Goal: Task Accomplishment & Management: Use online tool/utility

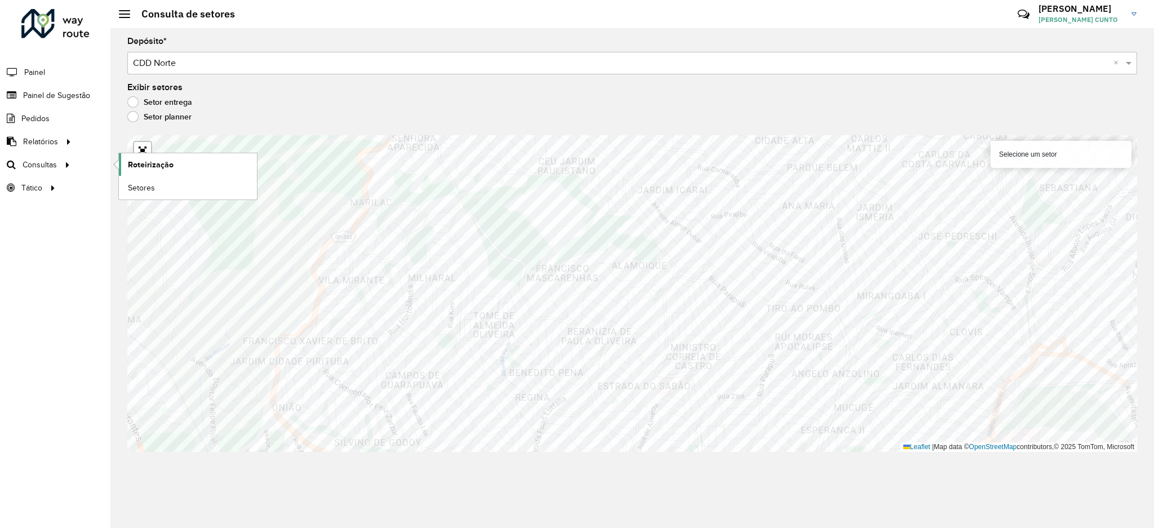
click at [122, 168] on link "Roteirização" at bounding box center [188, 164] width 138 height 23
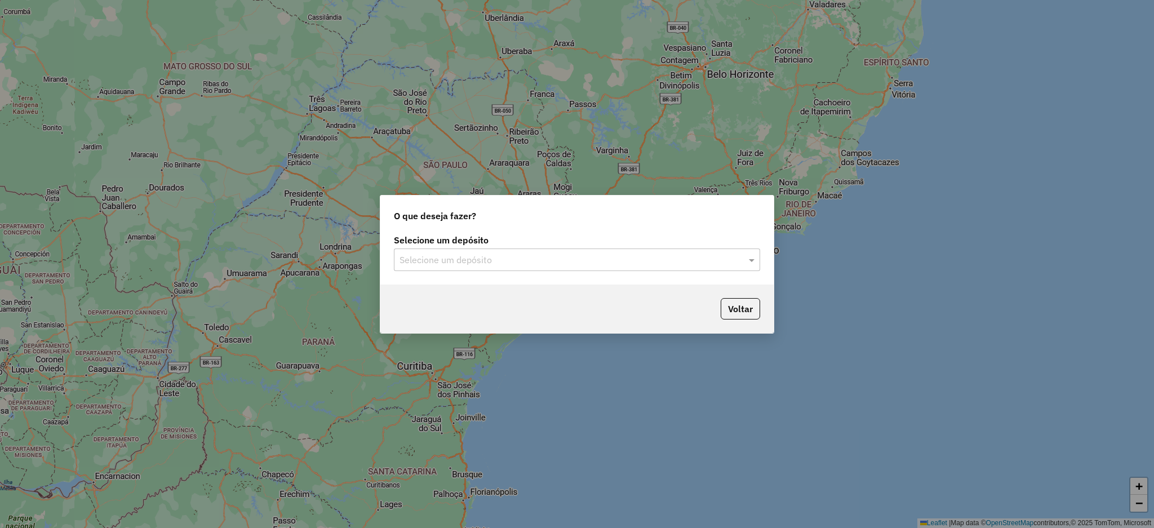
click at [591, 239] on label "Selecione um depósito" at bounding box center [577, 240] width 366 height 14
click at [585, 253] on input "text" at bounding box center [565, 260] width 332 height 14
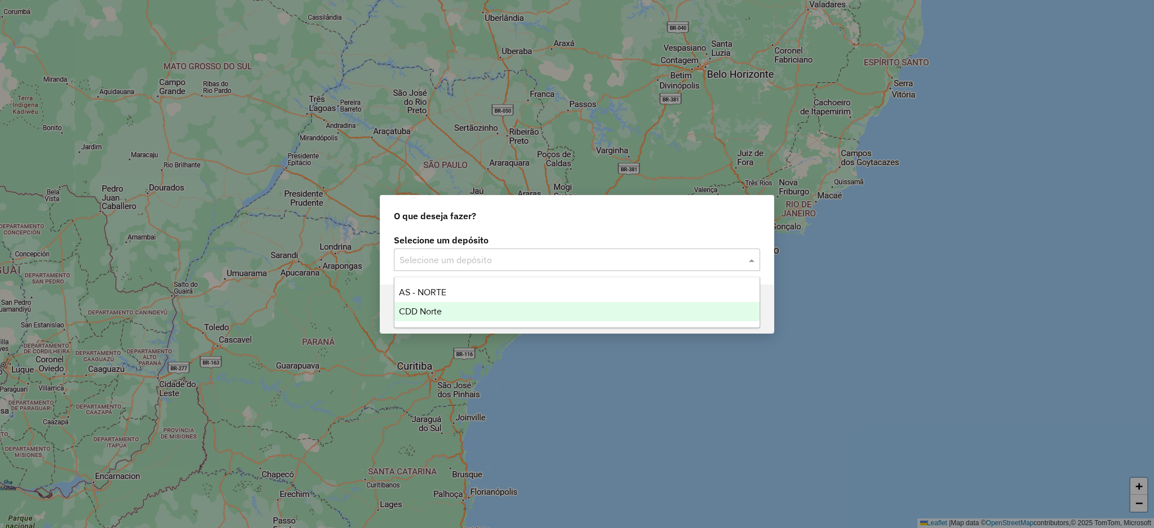
click at [569, 306] on div "CDD Norte" at bounding box center [576, 311] width 365 height 19
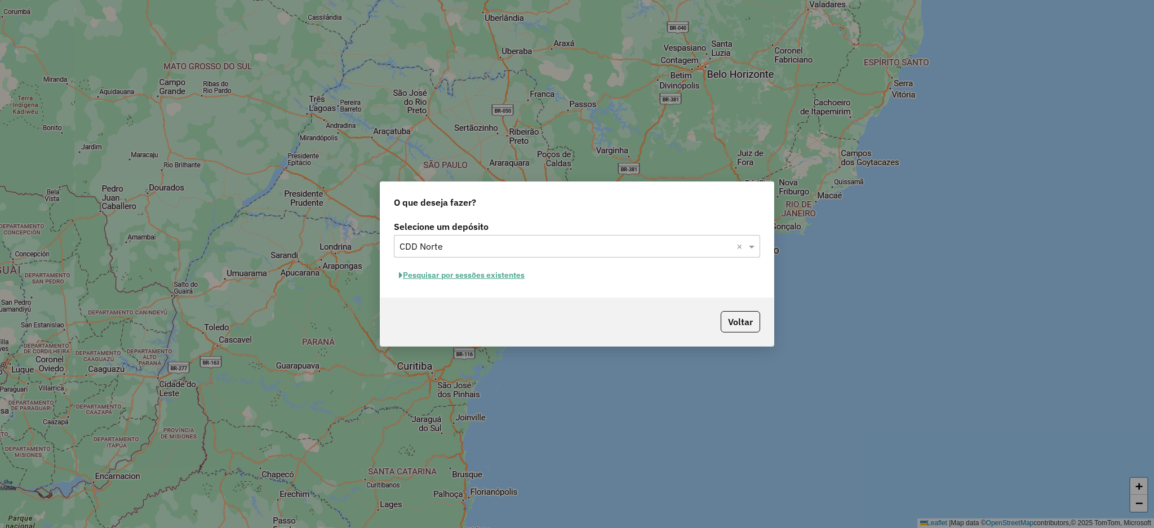
click at [519, 278] on button "Pesquisar por sessões existentes" at bounding box center [462, 274] width 136 height 17
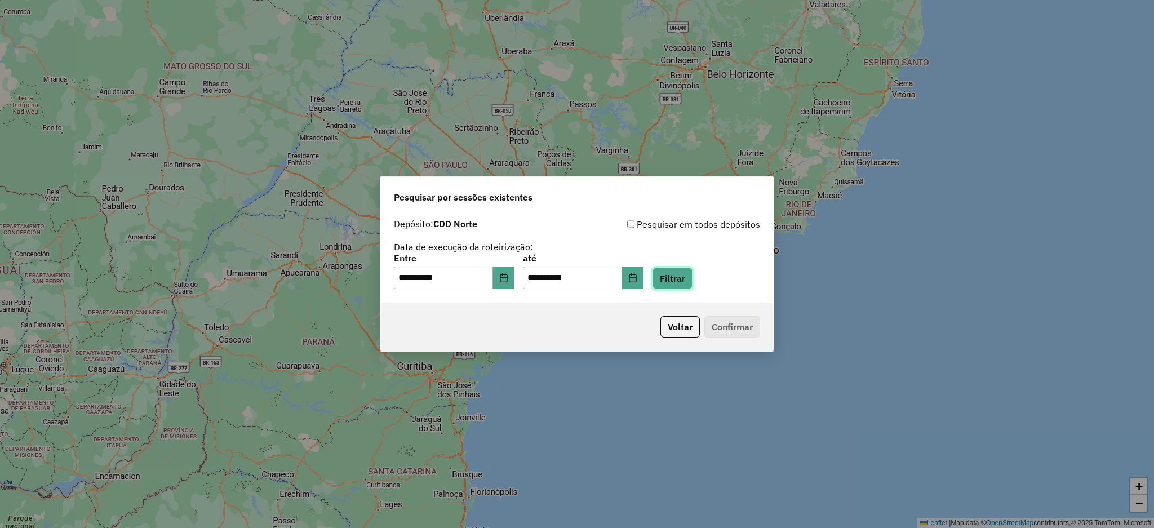
click at [689, 283] on button "Filtrar" at bounding box center [672, 278] width 40 height 21
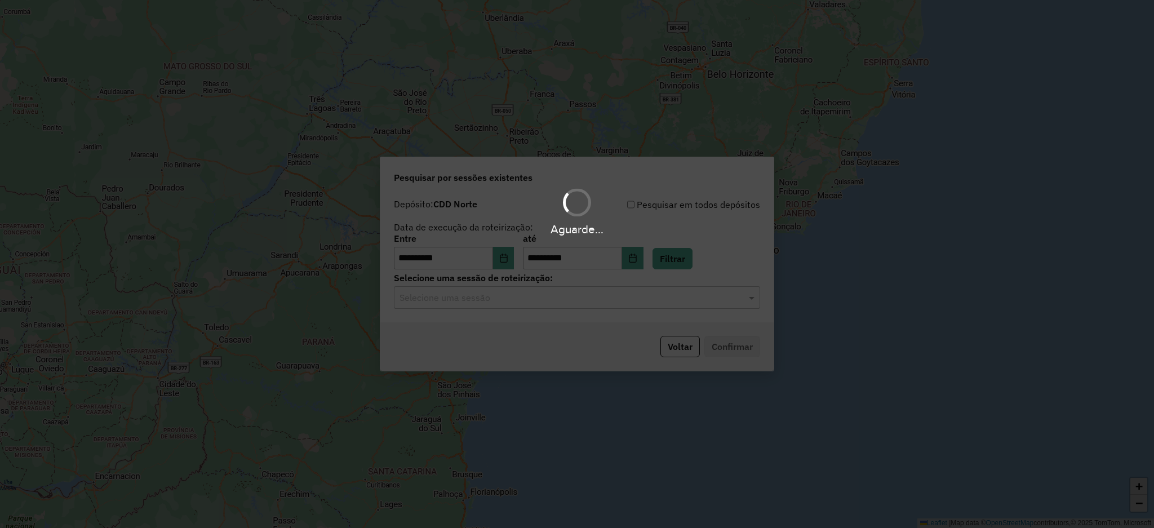
click at [504, 306] on div "Aguarde..." at bounding box center [577, 264] width 1154 height 528
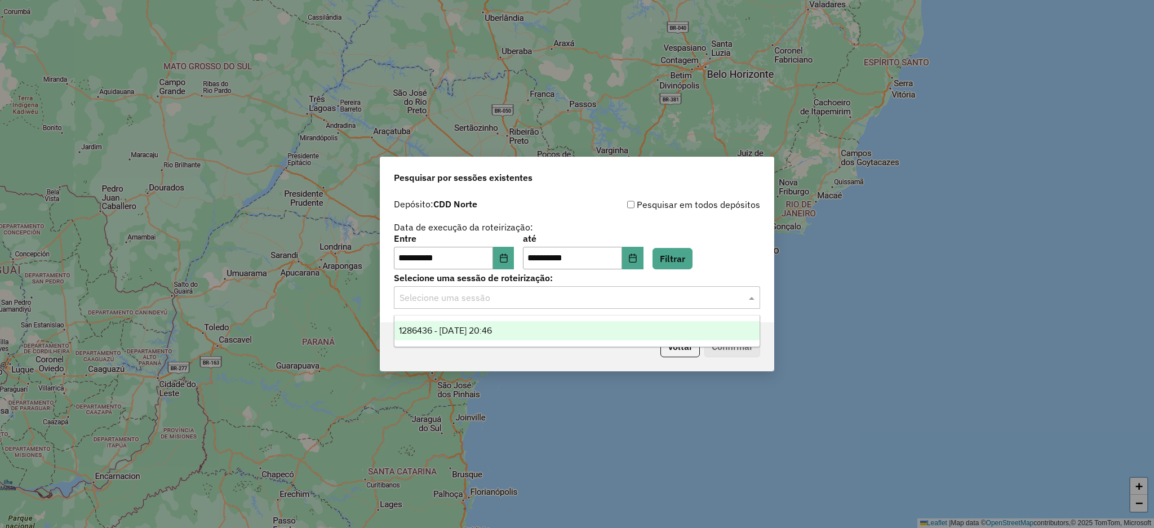
click at [502, 304] on input "text" at bounding box center [565, 298] width 332 height 14
click at [503, 324] on div "1286436 - 01/10/2025 20:46" at bounding box center [576, 330] width 365 height 19
click at [724, 350] on button "Confirmar" at bounding box center [732, 346] width 56 height 21
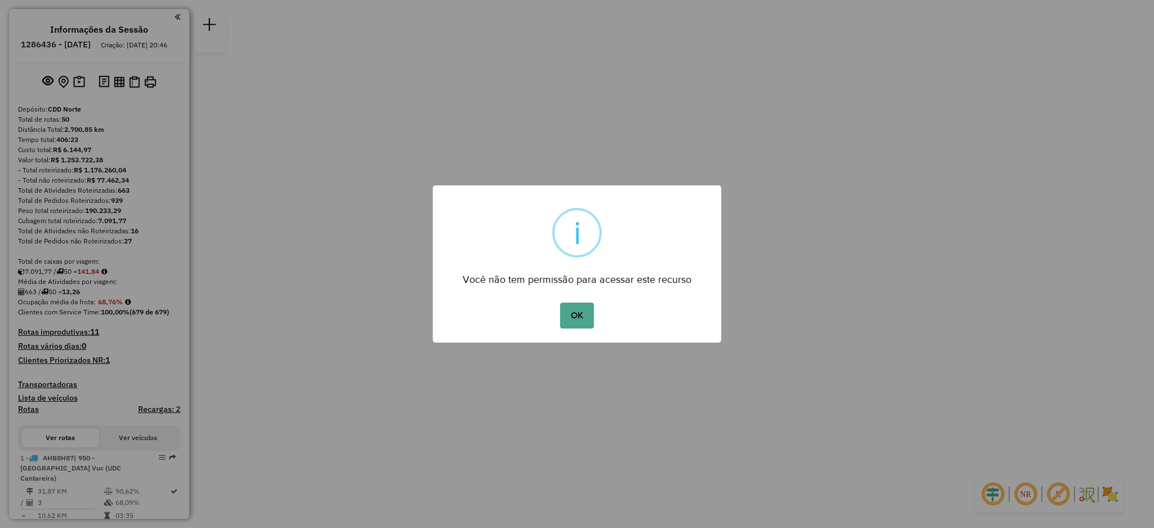
click at [595, 313] on div "OK No Cancel" at bounding box center [577, 316] width 288 height 32
click at [565, 319] on button "OK" at bounding box center [576, 315] width 33 height 26
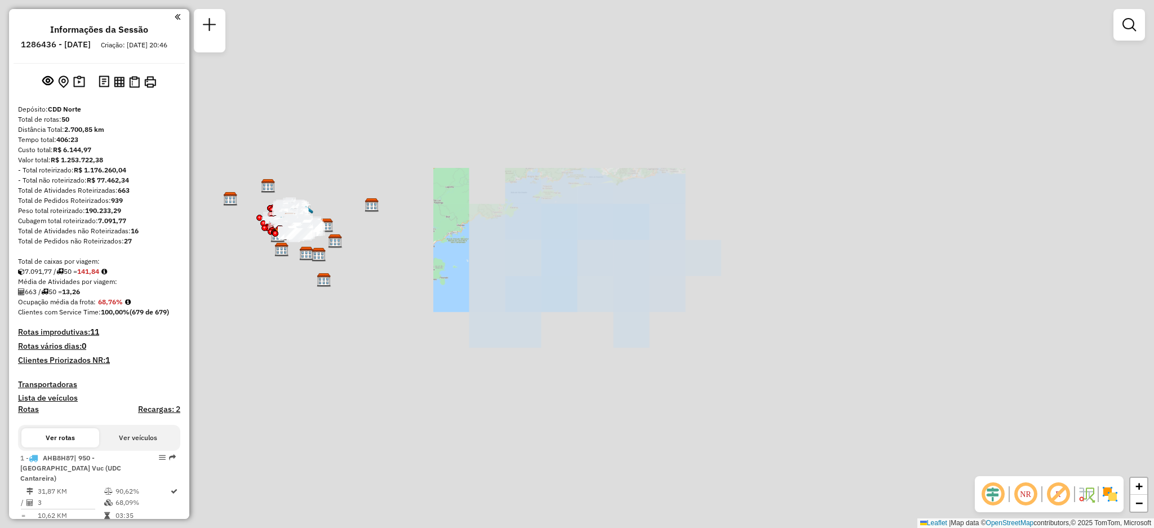
scroll to position [300, 0]
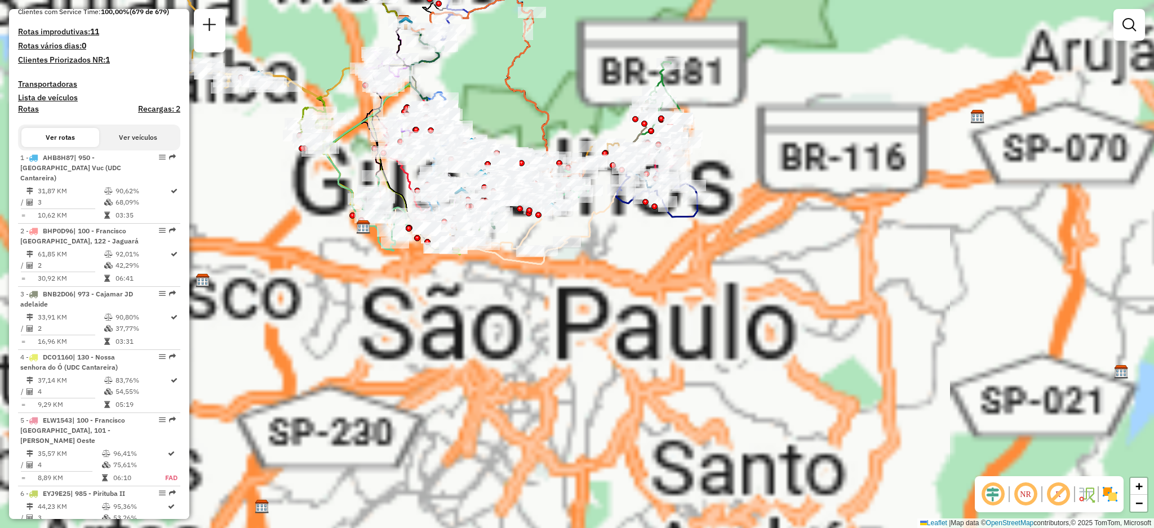
drag, startPoint x: 464, startPoint y: 252, endPoint x: 509, endPoint y: 259, distance: 45.5
click at [509, 259] on g at bounding box center [348, 105] width 697 height 317
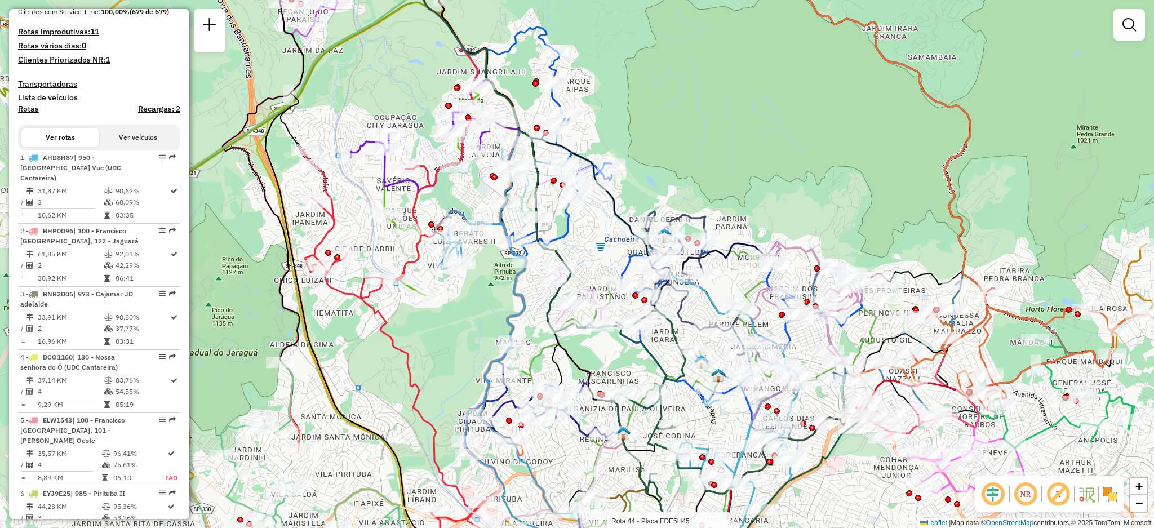
drag, startPoint x: 637, startPoint y: 142, endPoint x: 670, endPoint y: 130, distance: 34.9
click at [669, 131] on div "Rota 44 - Placa FDE5H45 23200858 - MAIRA EMILIA DA SILV Rota 32 - Placa FAU2A76…" at bounding box center [577, 264] width 1154 height 528
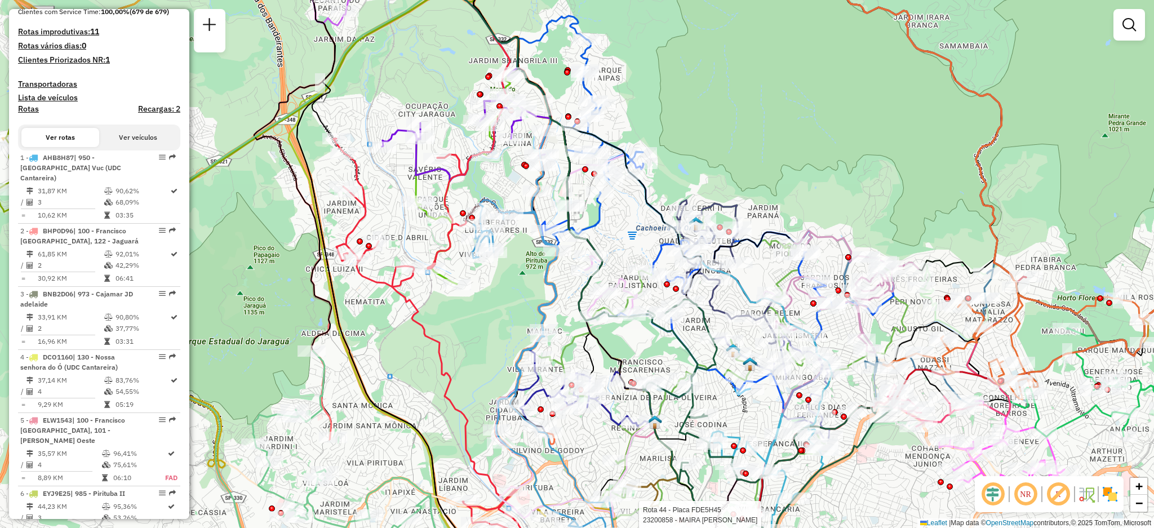
scroll to position [3281, 0]
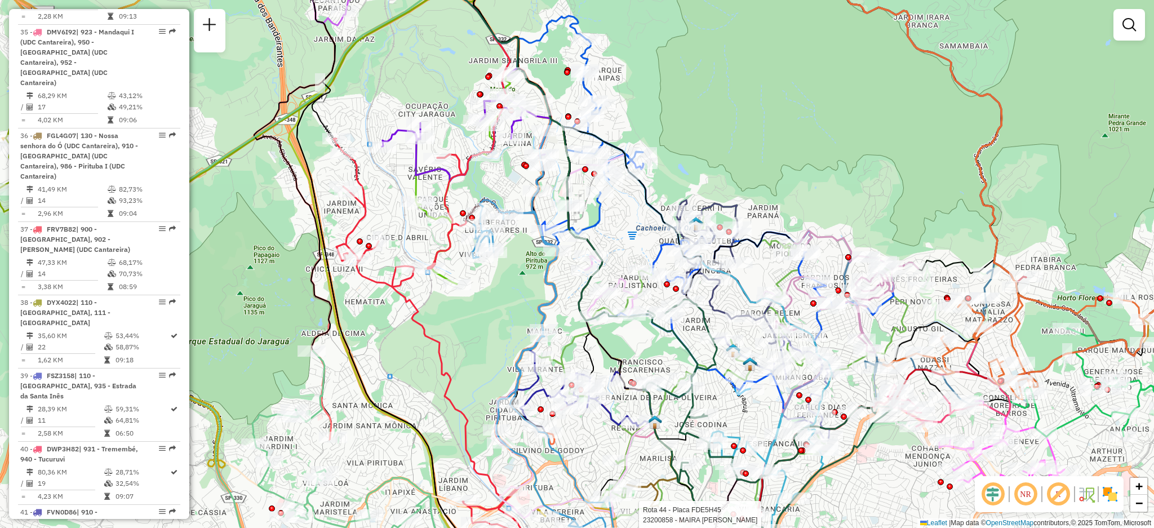
select select "**********"
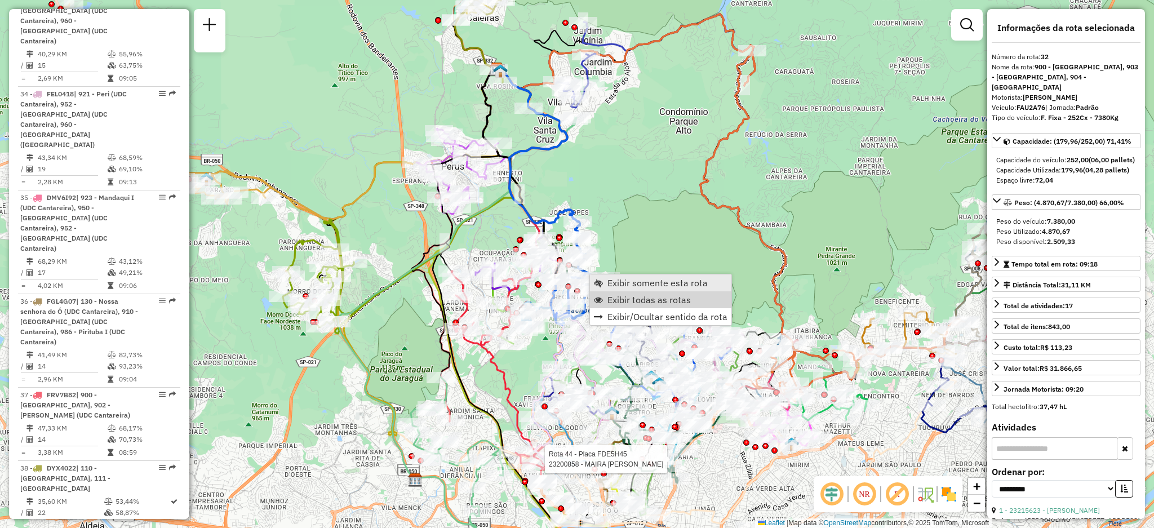
scroll to position [2732, 0]
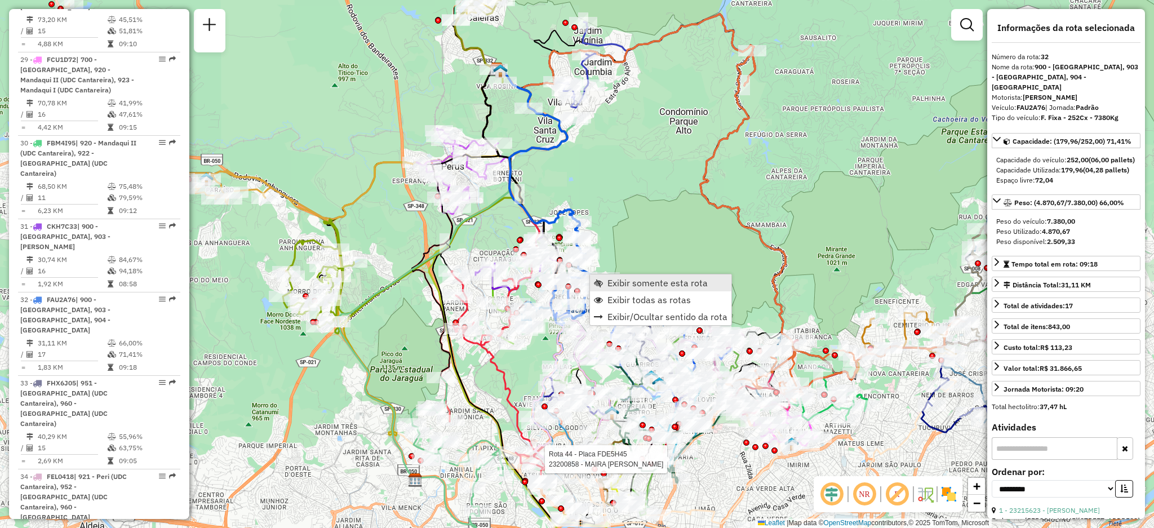
click at [622, 275] on link "Exibir somente esta rota" at bounding box center [660, 282] width 141 height 17
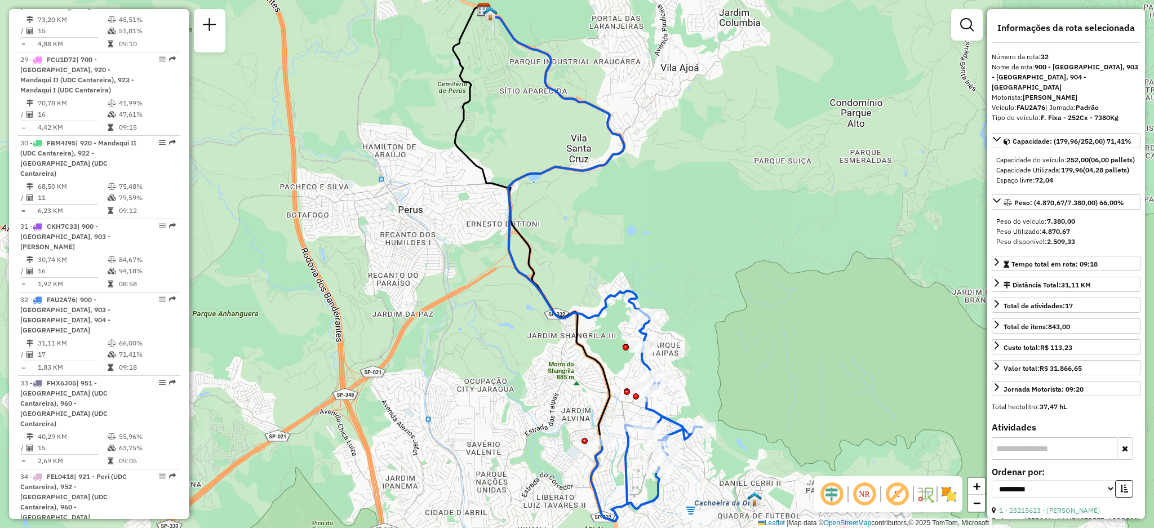
scroll to position [3281, 0]
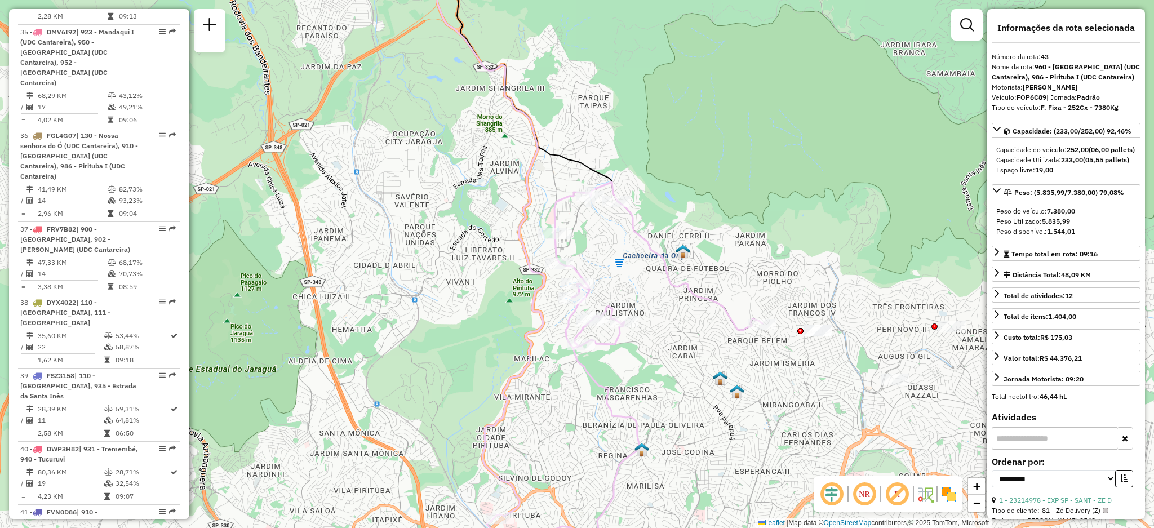
drag, startPoint x: 577, startPoint y: 365, endPoint x: 589, endPoint y: 358, distance: 13.1
click at [588, 359] on icon at bounding box center [633, 363] width 257 height 363
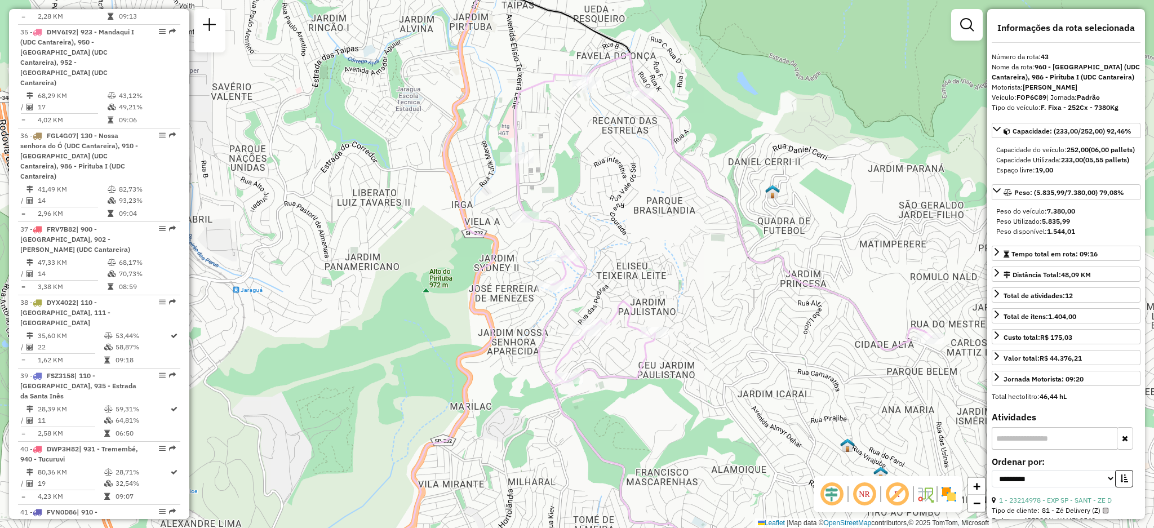
drag, startPoint x: 510, startPoint y: 130, endPoint x: 502, endPoint y: 173, distance: 44.6
click at [502, 173] on div "Janela de atendimento Grade de atendimento Capacidade Transportadoras Veículos …" at bounding box center [577, 264] width 1154 height 528
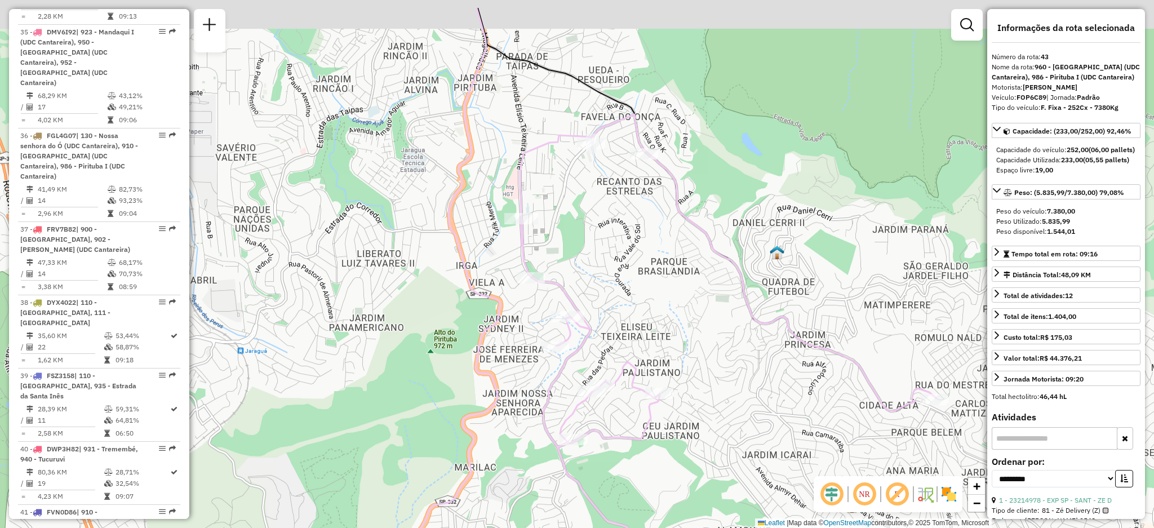
drag, startPoint x: 609, startPoint y: 132, endPoint x: 623, endPoint y: 210, distance: 78.9
click at [623, 210] on div "Janela de atendimento Grade de atendimento Capacidade Transportadoras Veículos …" at bounding box center [577, 264] width 1154 height 528
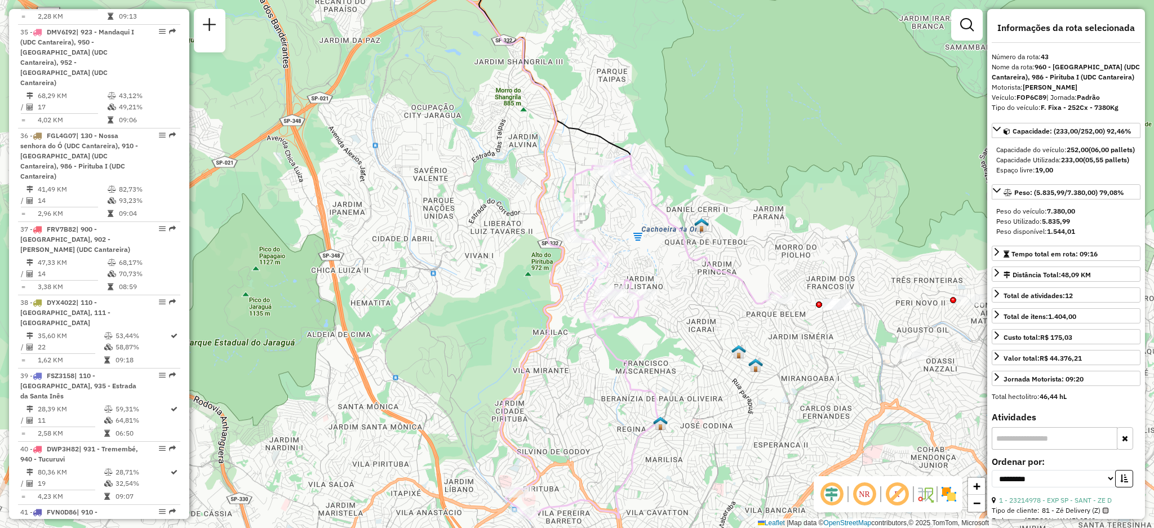
drag, startPoint x: 622, startPoint y: 223, endPoint x: 627, endPoint y: 188, distance: 35.3
click at [627, 188] on div "Rota 43 - Placa FOP6C89 23234590 - MINIMERCADO E PADARIA M R LTDA Rota 43 - Pla…" at bounding box center [577, 264] width 1154 height 528
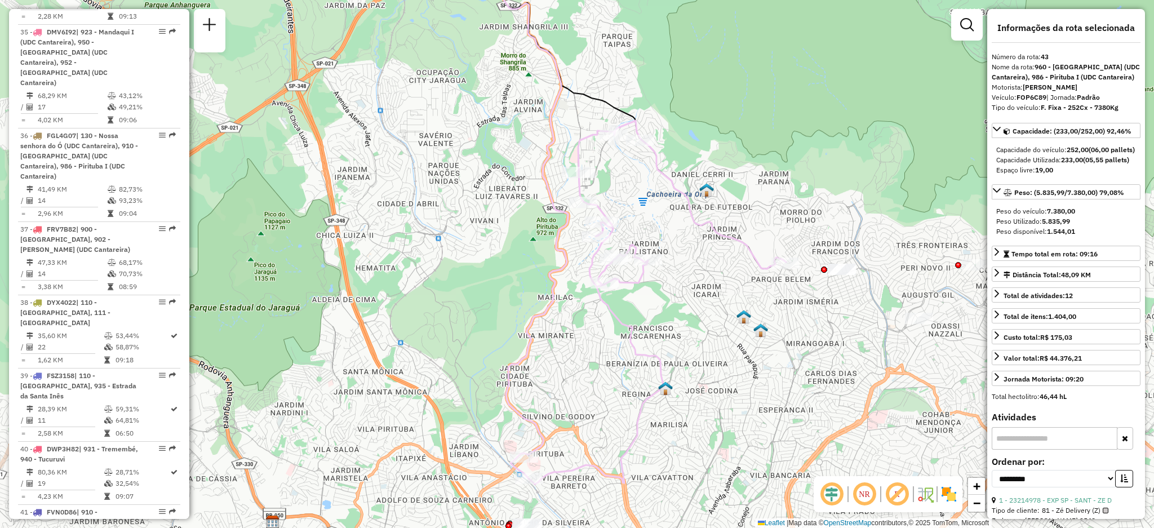
drag, startPoint x: 566, startPoint y: 403, endPoint x: 591, endPoint y: 291, distance: 114.8
click at [591, 291] on div "Janela de atendimento Grade de atendimento Capacidade Transportadoras Veículos …" at bounding box center [577, 264] width 1154 height 528
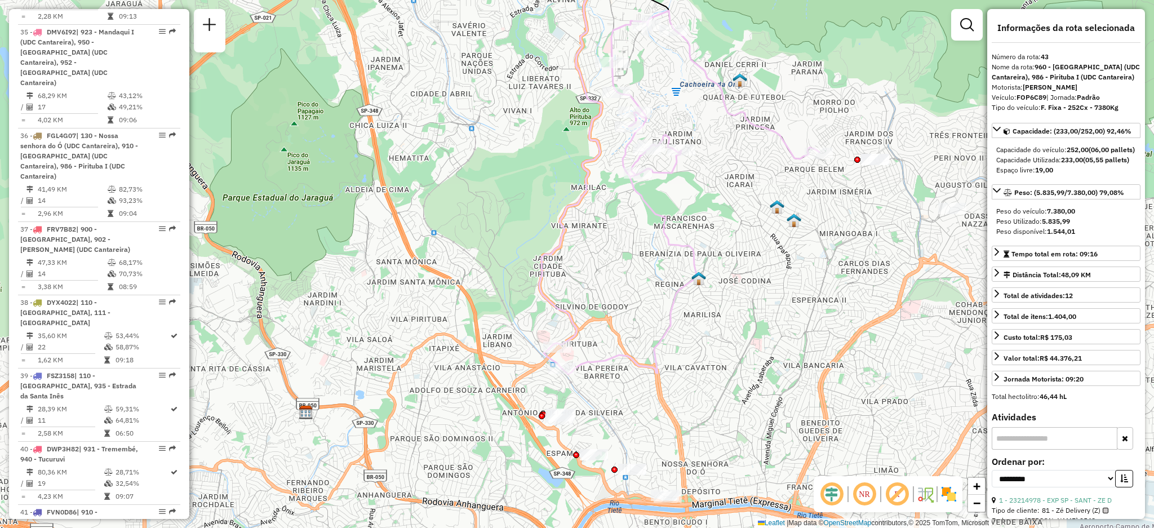
click at [660, 206] on icon at bounding box center [690, 192] width 257 height 363
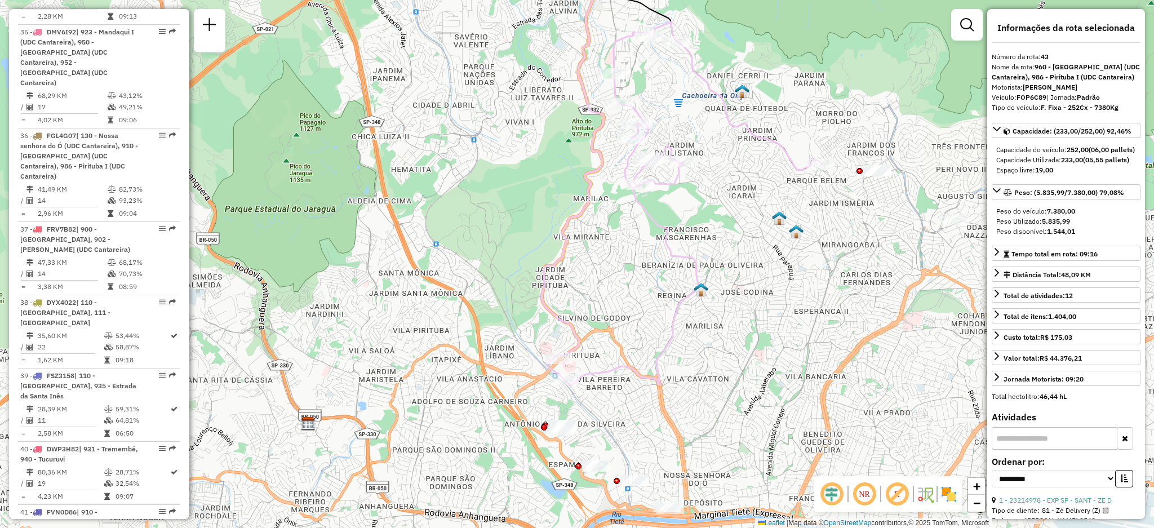
drag, startPoint x: 674, startPoint y: 239, endPoint x: 678, endPoint y: 266, distance: 27.2
click at [678, 266] on div "Janela de atendimento Grade de atendimento Capacidade Transportadoras Veículos …" at bounding box center [577, 264] width 1154 height 528
